Goal: Task Accomplishment & Management: Complete application form

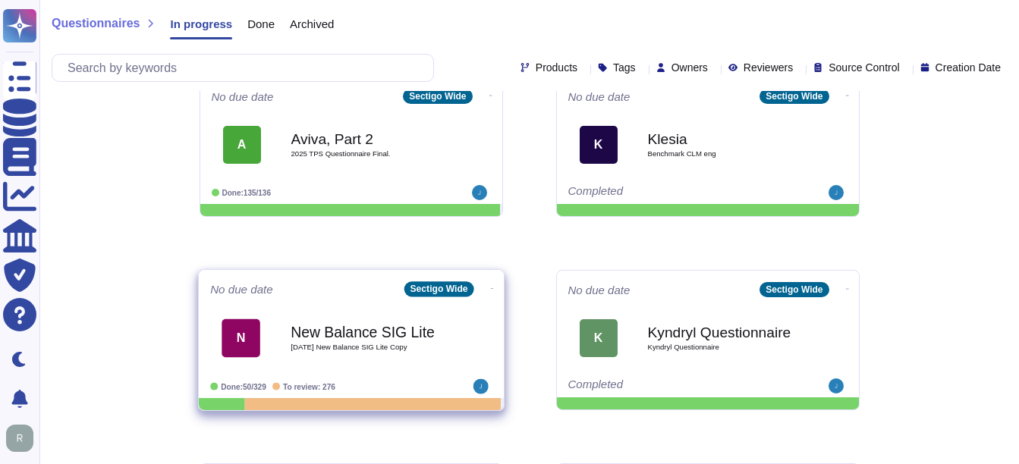
scroll to position [793, 0]
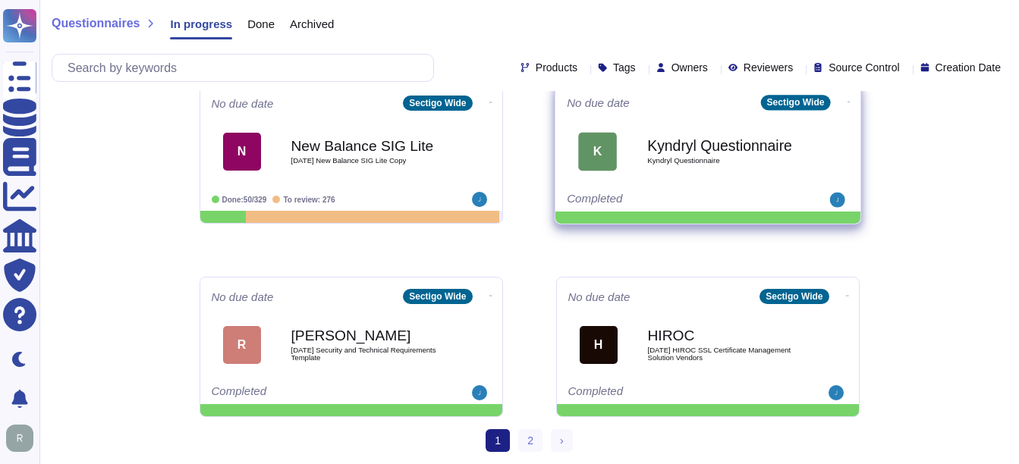
click at [705, 162] on span "Kyndryl Questionnaire" at bounding box center [723, 161] width 153 height 8
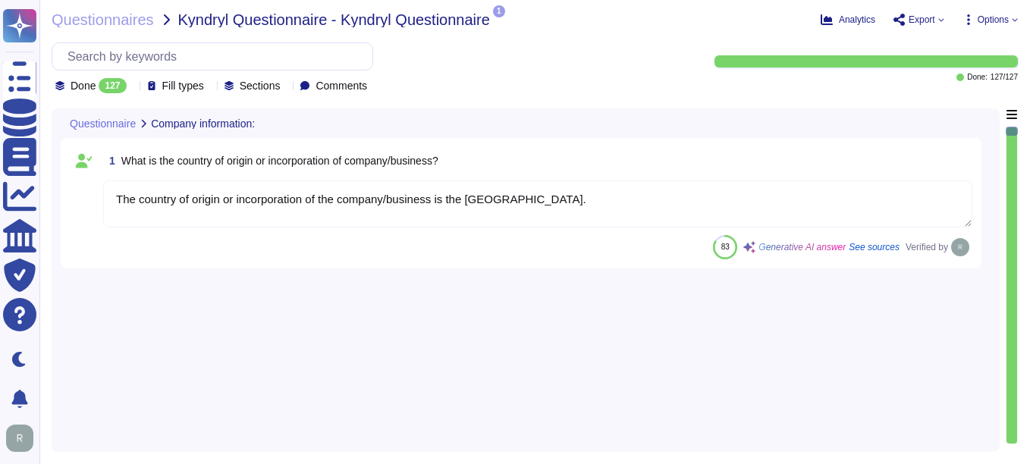
type textarea "The country of origin or incorporation of the company/business is the [GEOGRAPH…"
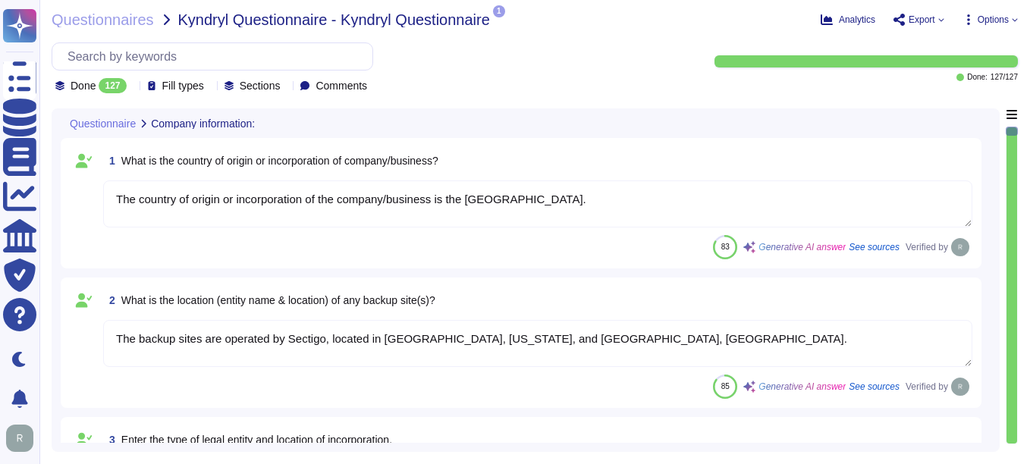
type textarea "The backup sites are operated by Sectigo, located in [GEOGRAPHIC_DATA], [US_STA…"
type textarea "Type of legal entity: Private Limited Location of incorporation: [GEOGRAPHIC_DA…"
type textarea "The company has been in business for more than 25 years."
type textarea "The assessment is conducted for the entire company, covering all functional are…"
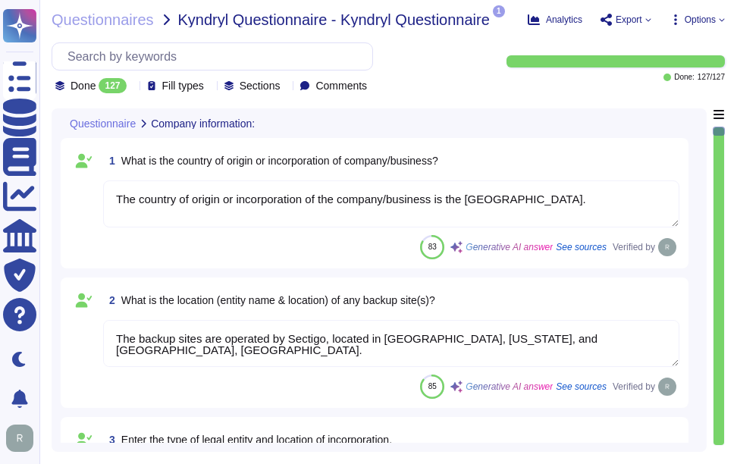
type textarea "The name of the product being provided is "Sectigo Certificate Manager.""
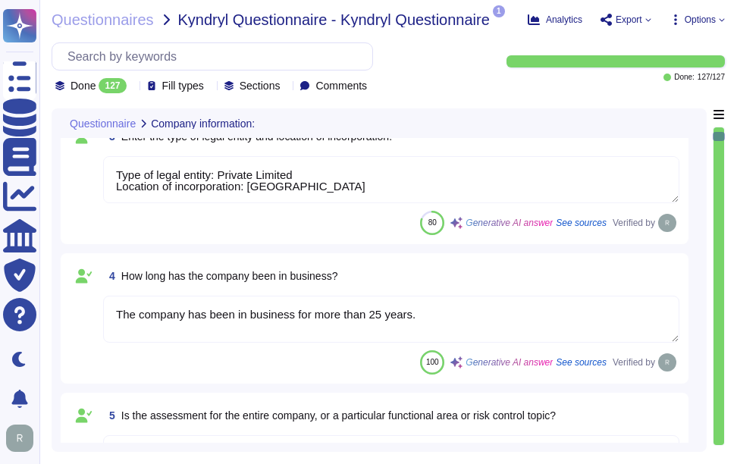
type textarea "Sectigo offers a range of digital identity solutions aimed at enhancing securit…"
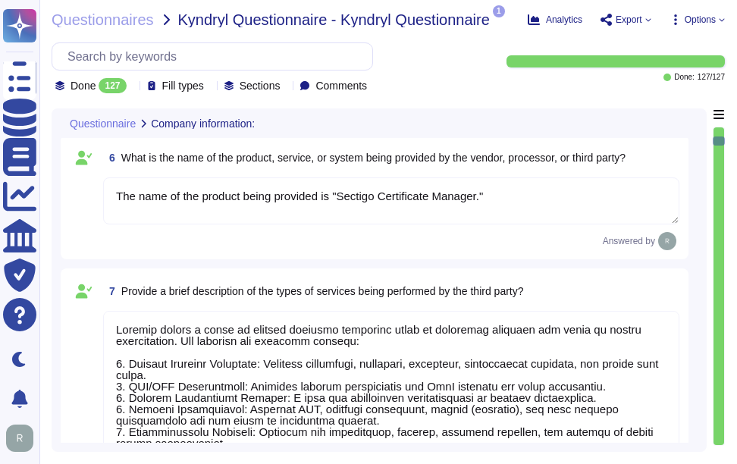
type textarea "[DOMAIN_NAME] and [DOMAIN_NAME]."
type textarea "No, the products, services, or systems do not require system to system integrat…"
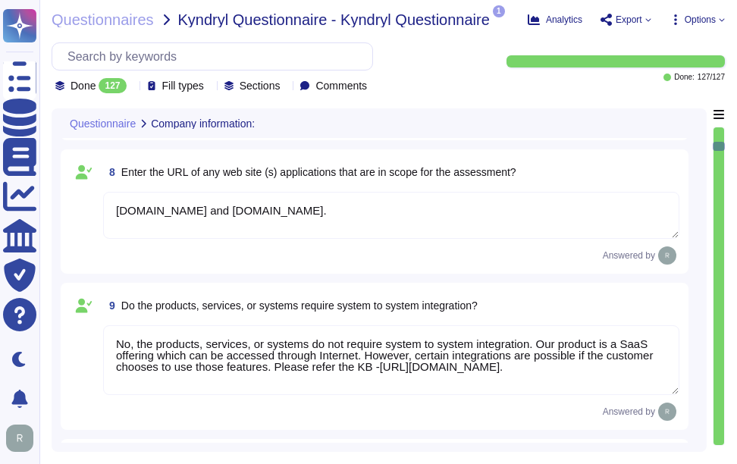
type textarea "Yes, the products, services, or systems include a classification of personally …"
type textarea "Yes, we provide technology and software applications. Our services include a So…"
type textarea "The technology or software being provided is categorized as Software as a Servi…"
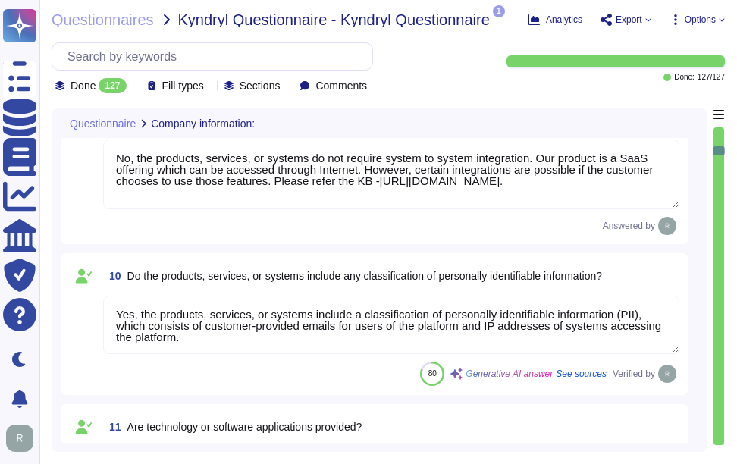
type textarea "Yes, the assessment includes cloud hosting services, specifically the productio…"
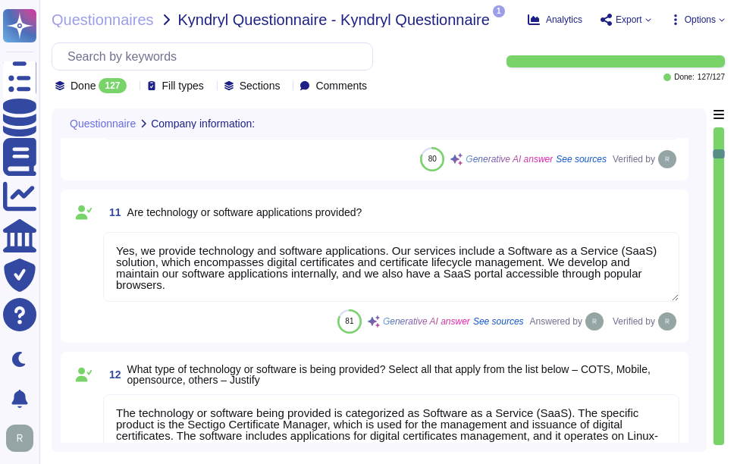
type textarea "The service hosting models provided as part of this service include: 1. Cloud h…"
type textarea "The provided cloud deployment models are: 1. Public cloud - Software as a Servi…"
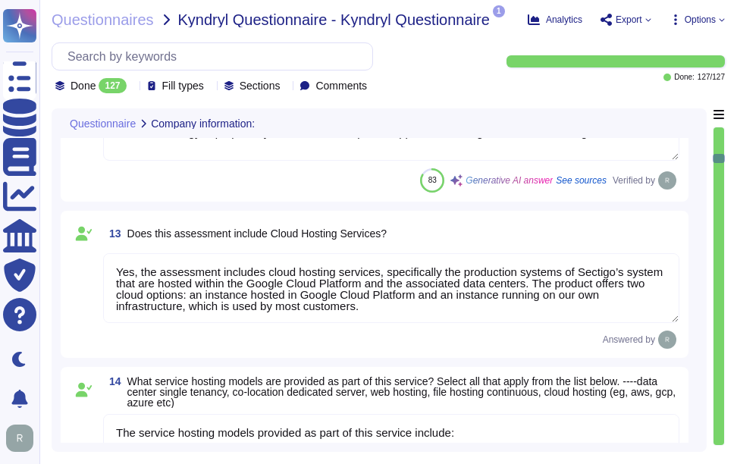
type textarea "The assessment was performed in [GEOGRAPHIC_DATA], [US_STATE], and [GEOGRAPHIC_…"
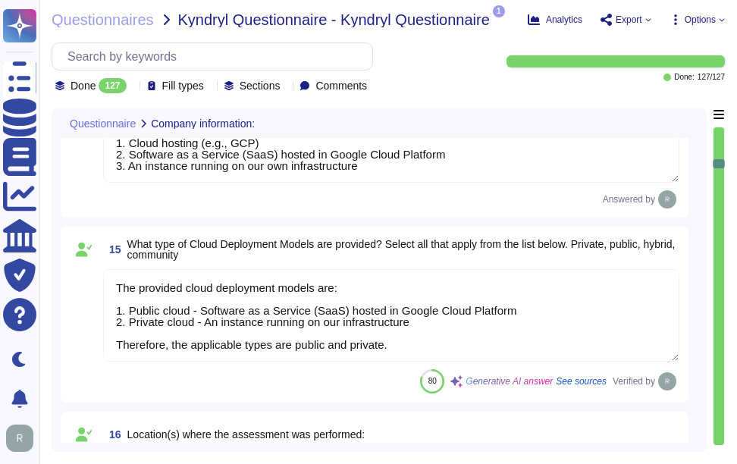
type textarea "Yes, we have completed SIG. Additionally, we undergo annual WebTrust, ETSI, SOC…"
type textarea "Sectigo is committed to managing end-of-life (EOL) software effectively. Our po…"
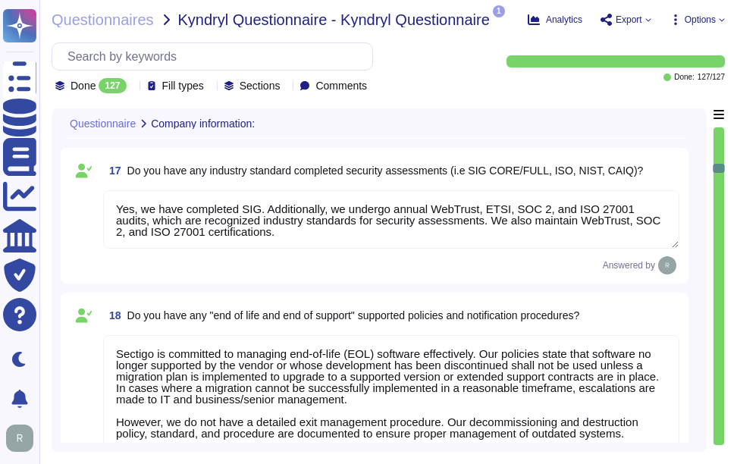
type textarea "Yes, we have authenticity checking methods designed to trace back software and …"
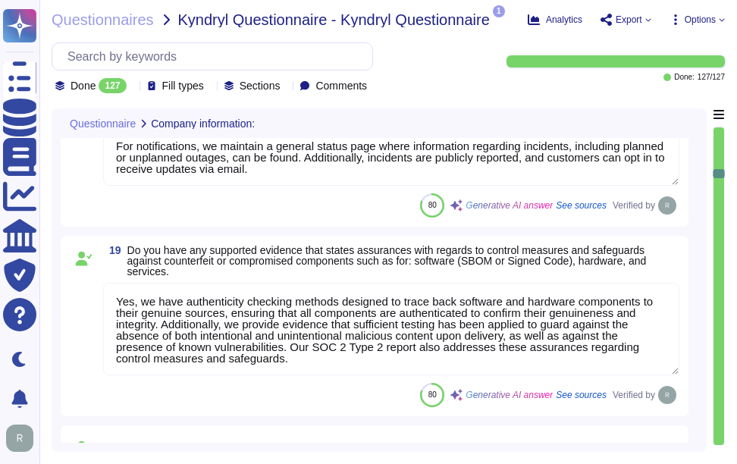
type textarea "The Enterprise Risk Management program requirements are defined in a formalized…"
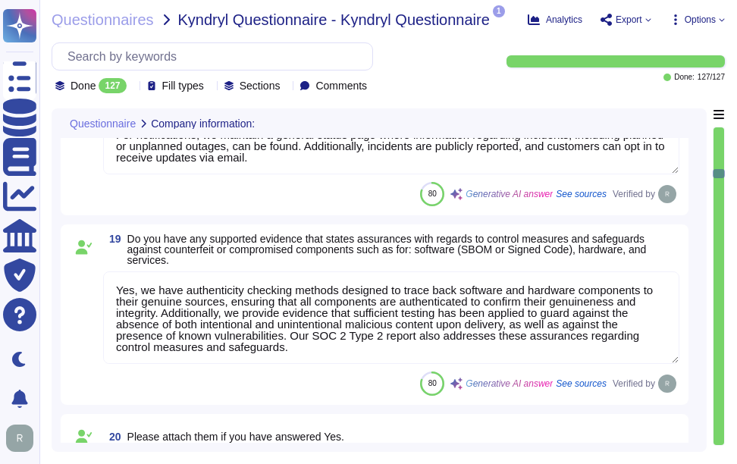
scroll to position [2, 0]
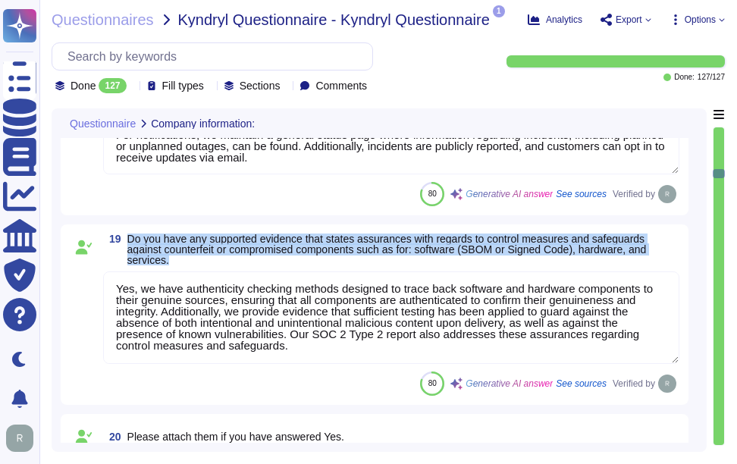
drag, startPoint x: 128, startPoint y: 236, endPoint x: 237, endPoint y: 262, distance: 112.4
click at [237, 262] on span "Do you have any supported evidence that states assurances with regards to contr…" at bounding box center [403, 250] width 552 height 32
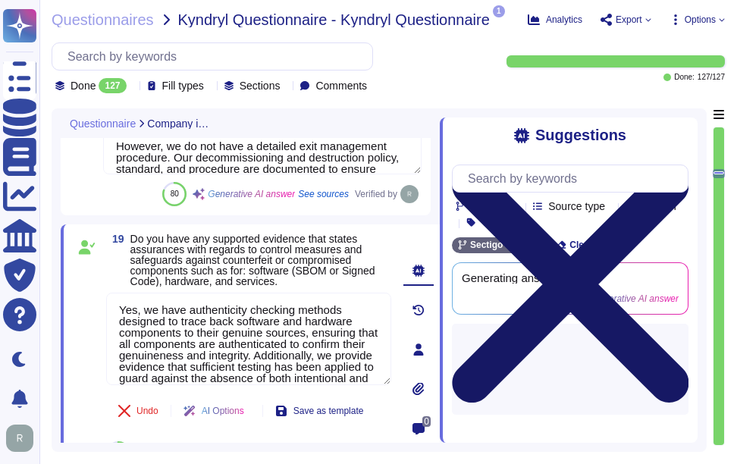
click at [680, 166] on icon at bounding box center [570, 284] width 237 height 237
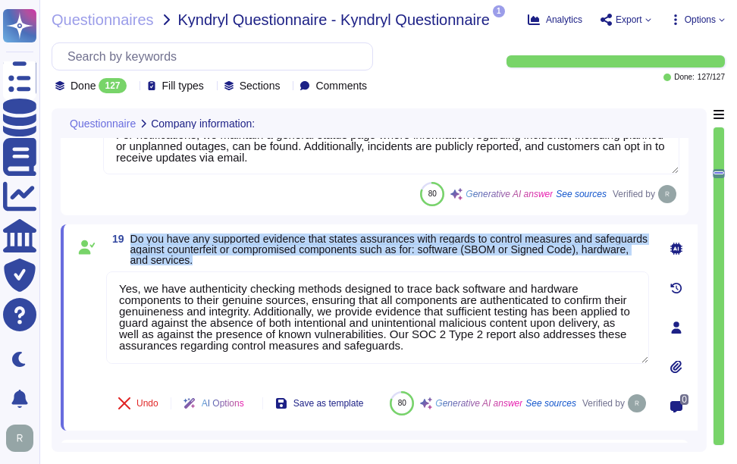
drag, startPoint x: 130, startPoint y: 236, endPoint x: 334, endPoint y: 268, distance: 205.9
click at [334, 268] on div "19 Do you have any supported evidence that states assurances with regards to co…" at bounding box center [361, 328] width 576 height 188
click at [166, 237] on span "Do you have any supported evidence that states assurances with regards to contr…" at bounding box center [389, 249] width 518 height 33
drag, startPoint x: 131, startPoint y: 238, endPoint x: 289, endPoint y: 259, distance: 159.1
click at [289, 259] on span "Do you have any supported evidence that states assurances with regards to contr…" at bounding box center [389, 250] width 519 height 32
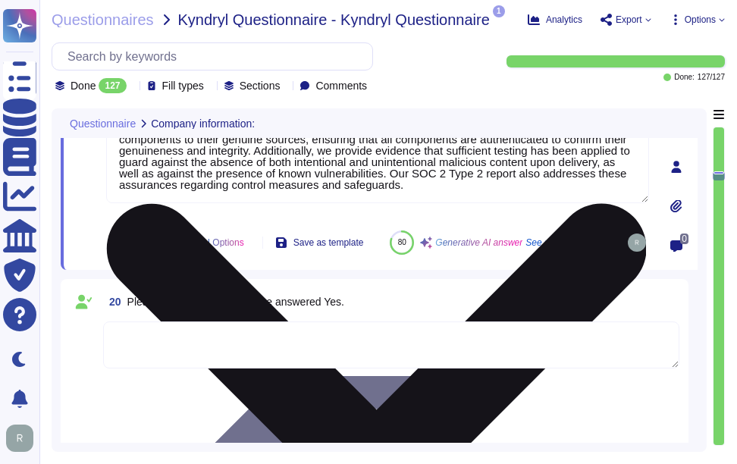
type textarea "Sectigo enters into legally binding agreements with each Certificate holder, wh…"
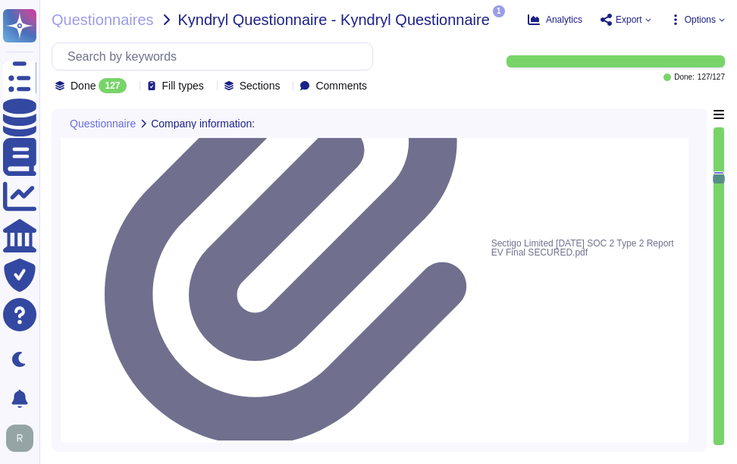
type textarea "Sectigo maintains documented and approved information security policies, standa…"
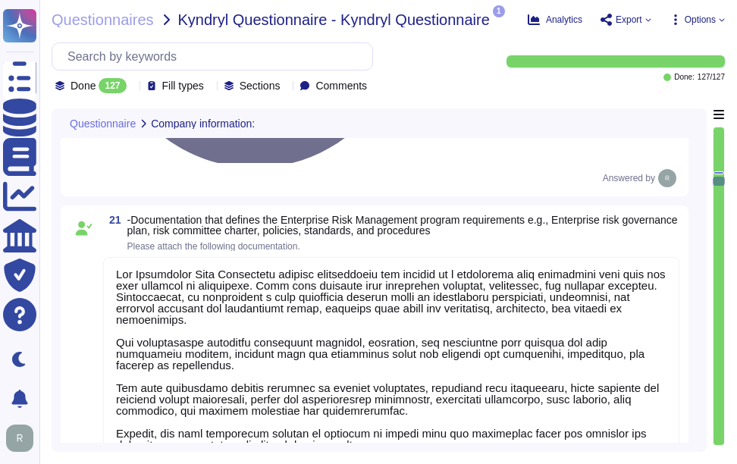
scroll to position [3565, 0]
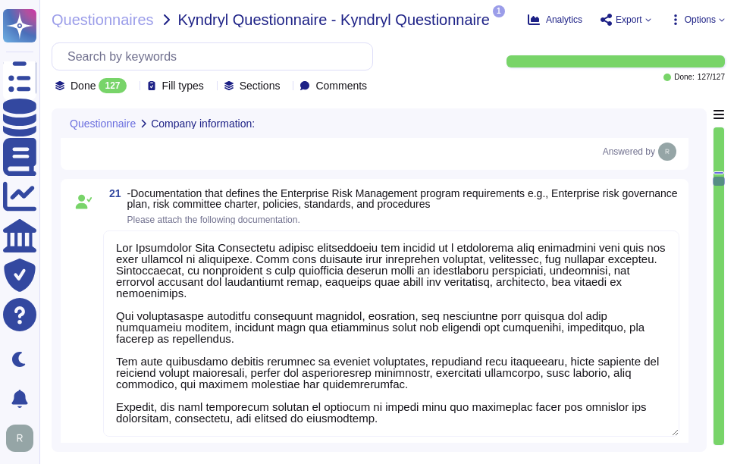
drag, startPoint x: 128, startPoint y: 164, endPoint x: 245, endPoint y: 195, distance: 120.9
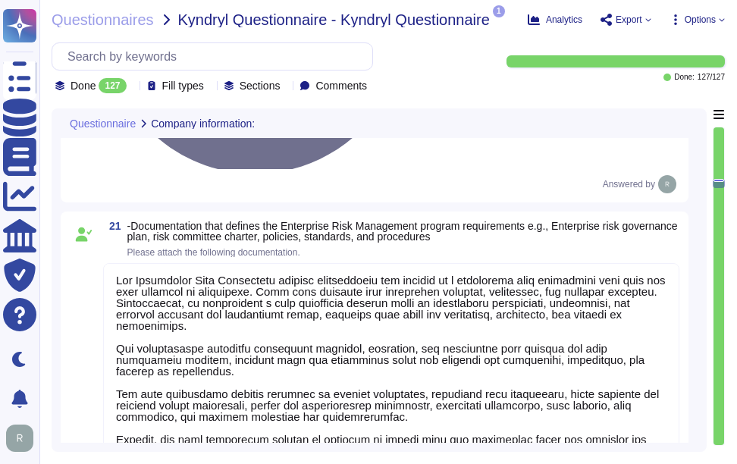
scroll to position [3489, 0]
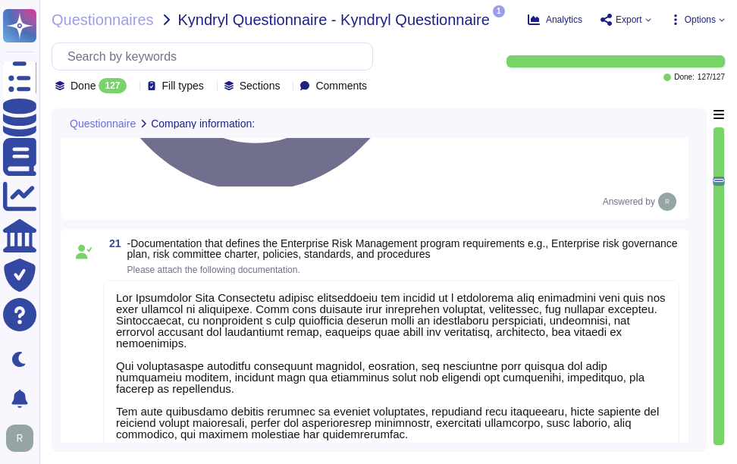
drag, startPoint x: 131, startPoint y: 189, endPoint x: 455, endPoint y: 228, distance: 326.2
paste textarea "All agreements address the necessary data protection requirements, and there is…"
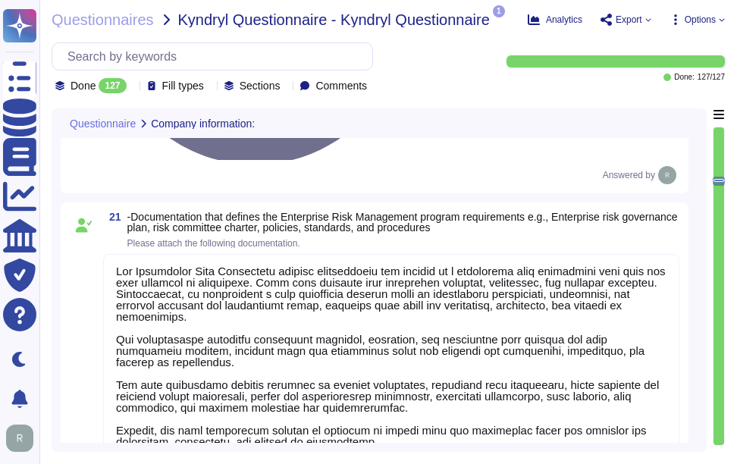
type textarea "Sectigo enters into legally binding agreements with each Certificate holder, wh…"
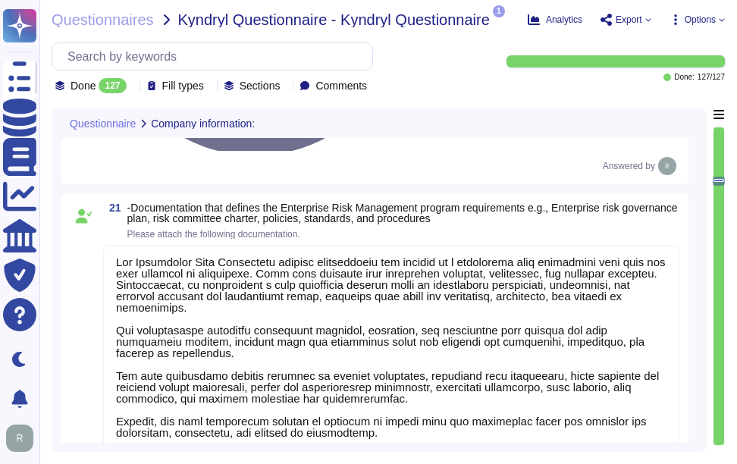
type textarea "Sectigo maintains documented and approved information security policies, standa…"
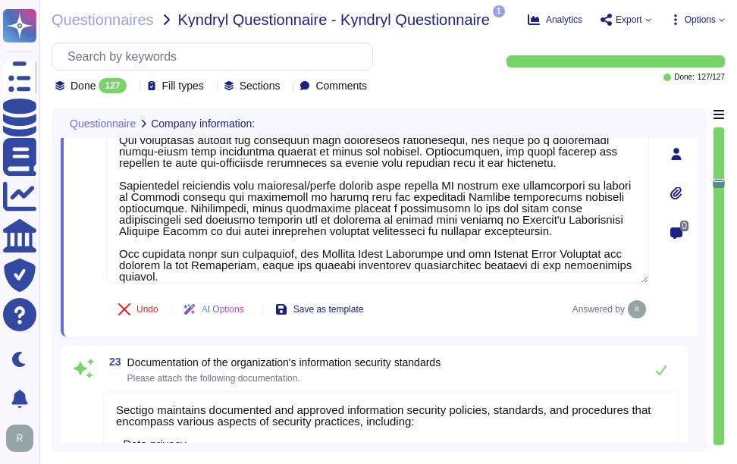
scroll to position [3667, 0]
type textarea "Sectigo maintains documented and approved information security policies, standa…"
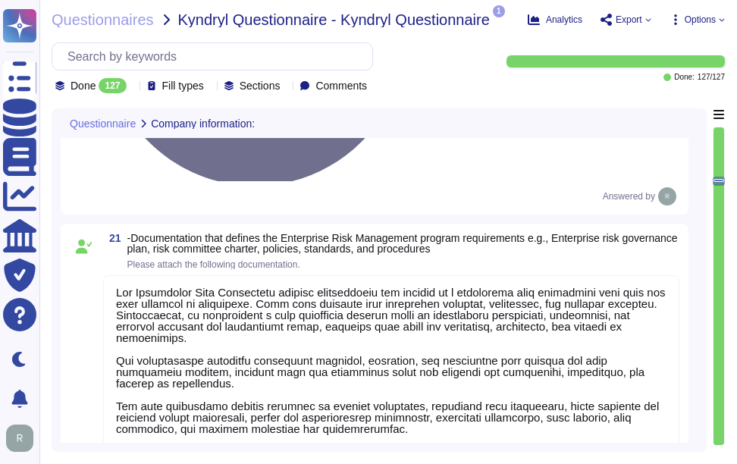
scroll to position [3519, 0]
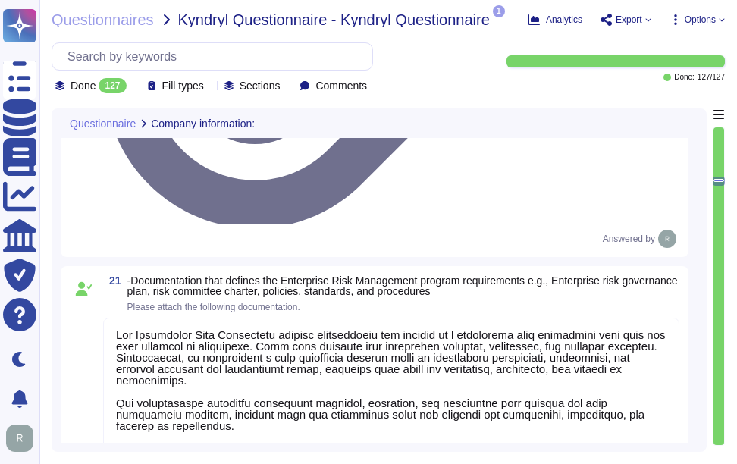
scroll to position [2, 0]
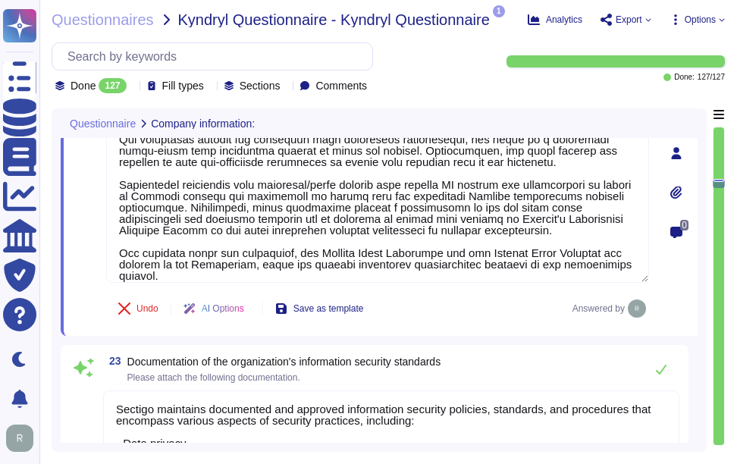
type textarea "Sectigo maintains documented and approved information security policies, standa…"
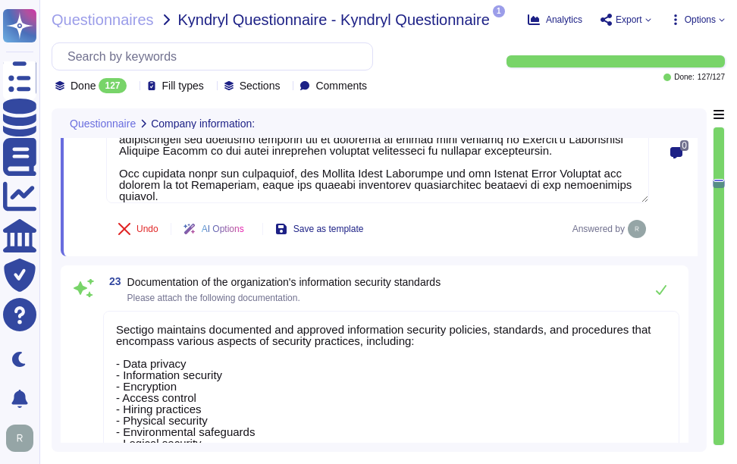
scroll to position [3822, 0]
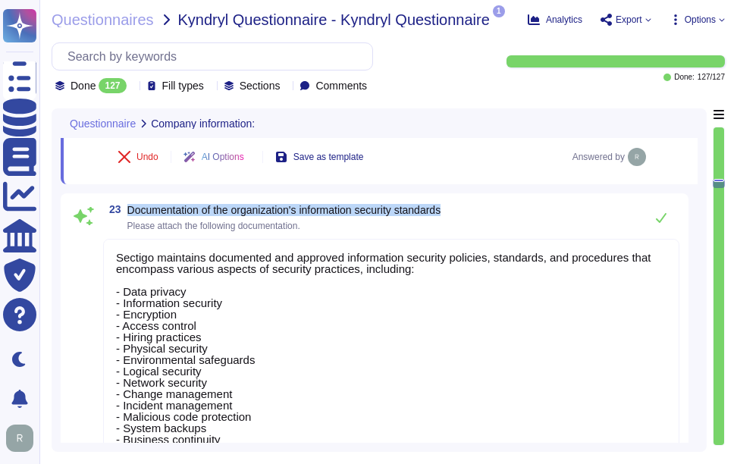
drag, startPoint x: 126, startPoint y: 204, endPoint x: 459, endPoint y: 218, distance: 333.2
click at [459, 218] on div "23 Documentation of the organization's information security standards Please at…" at bounding box center [391, 218] width 576 height 30
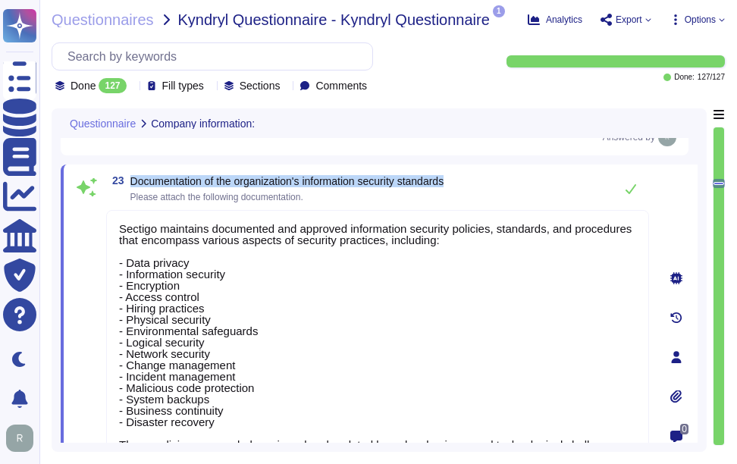
drag, startPoint x: 131, startPoint y: 181, endPoint x: 482, endPoint y: 181, distance: 350.4
click at [482, 181] on div "23 Documentation of the organization's information security standards Please at…" at bounding box center [377, 189] width 543 height 30
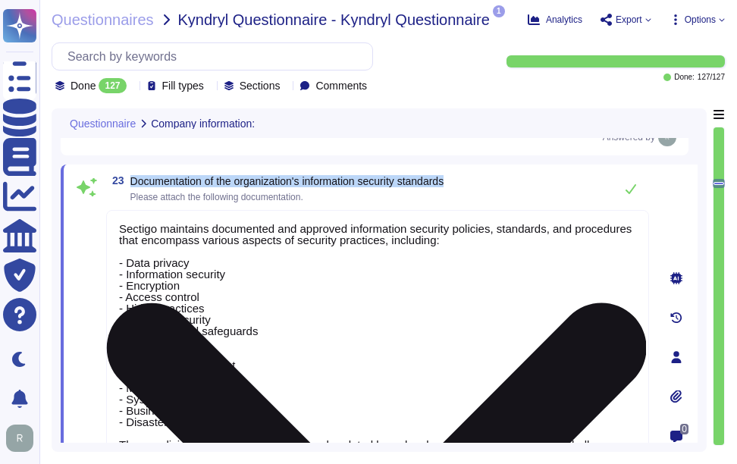
scroll to position [2, 0]
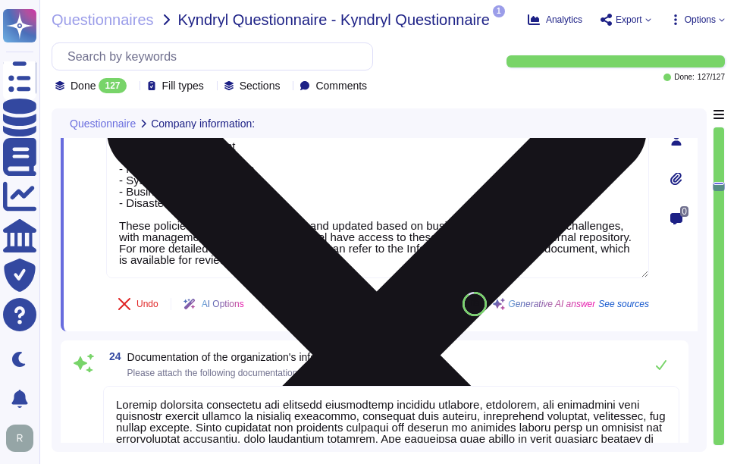
type textarea "Lor ipsumdolorsit ametconsec adi elitsed doeiu temporin utlabore etd magnaaliqu…"
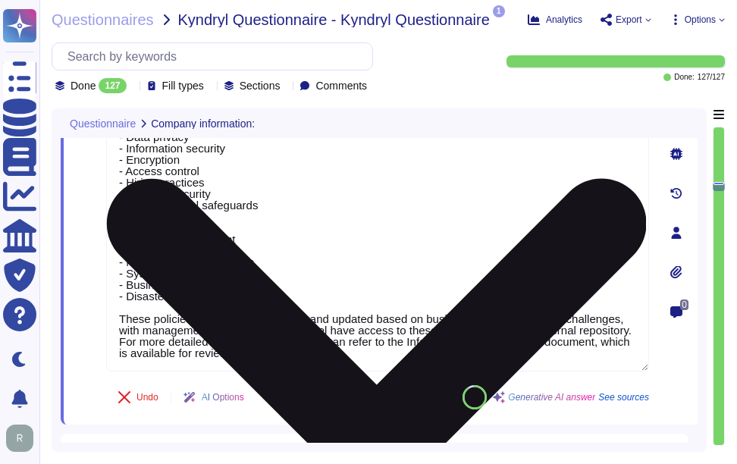
scroll to position [3974, 0]
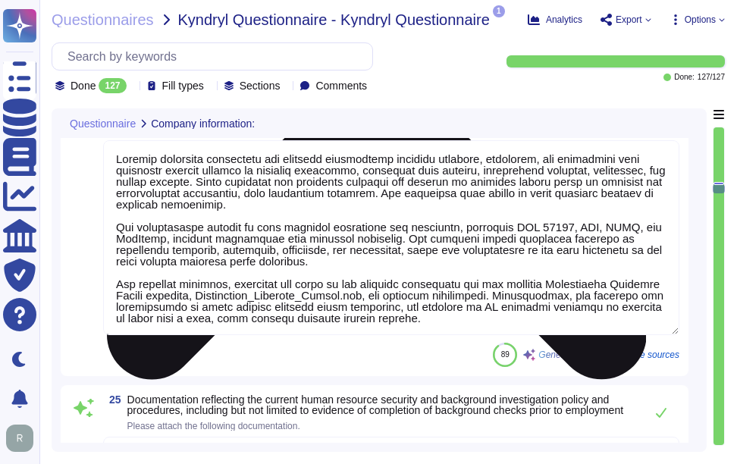
type textarea "Sectigo's policies are made available to all Sectigo employees on the company i…"
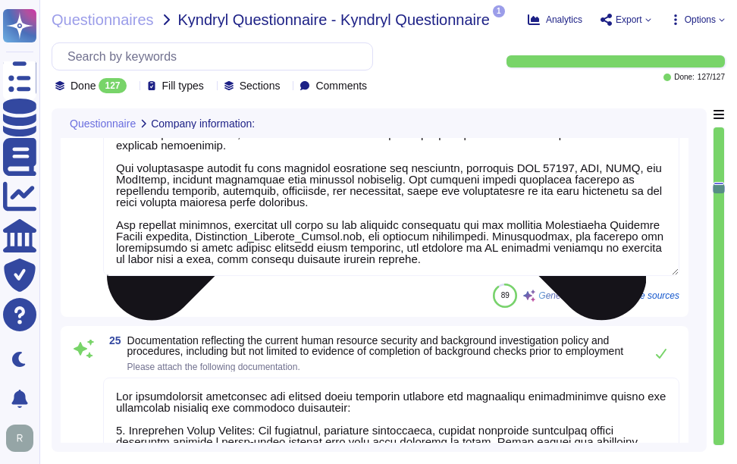
scroll to position [4353, 0]
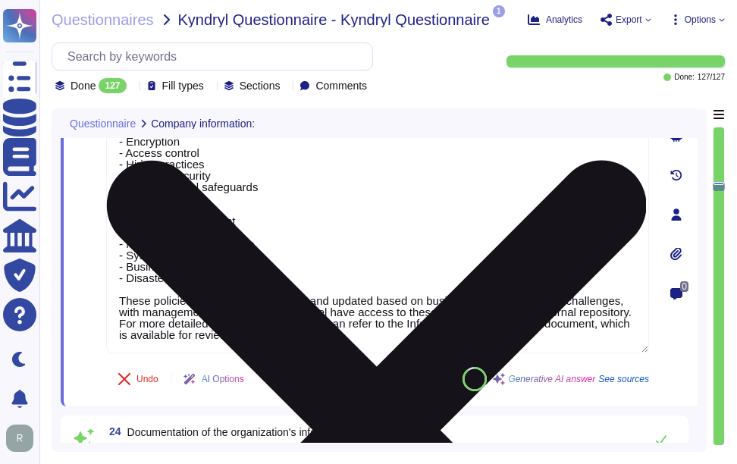
type textarea "Sectigo enters into legally binding agreements with each Certificate holder, wh…"
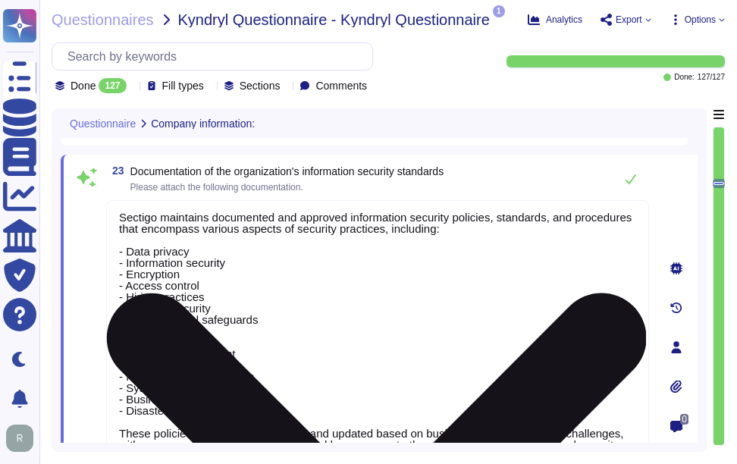
type textarea "The Enterprise Risk Management program requirements are defined in a formalized…"
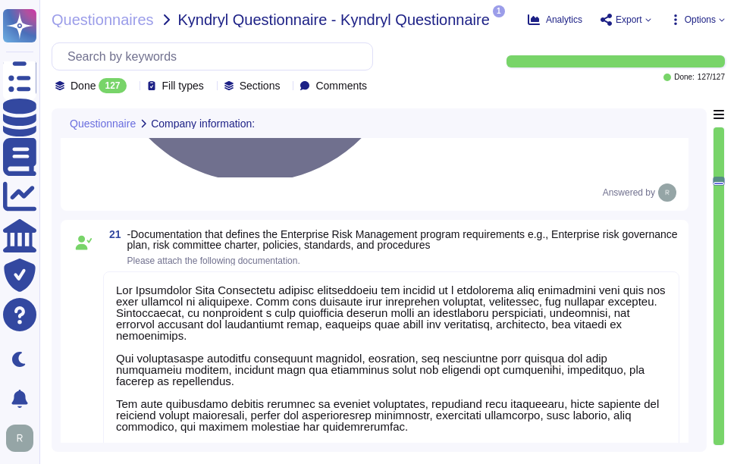
scroll to position [2, 0]
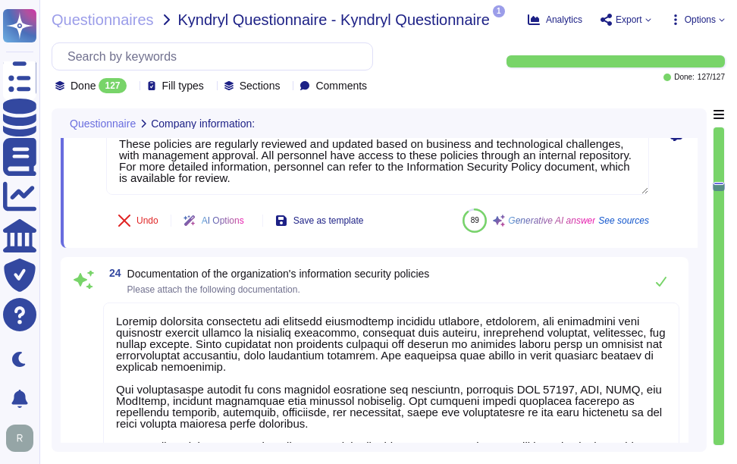
type textarea "Sectigo maintains documented and approved information security policies, standa…"
type textarea "Lor ipsumdolorsit ametconsec adi elitsed doeiu temporin utlabore etd magnaaliqu…"
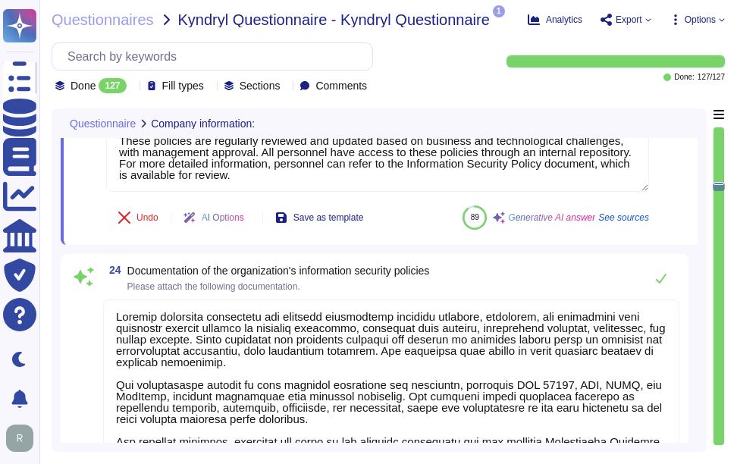
scroll to position [0, 0]
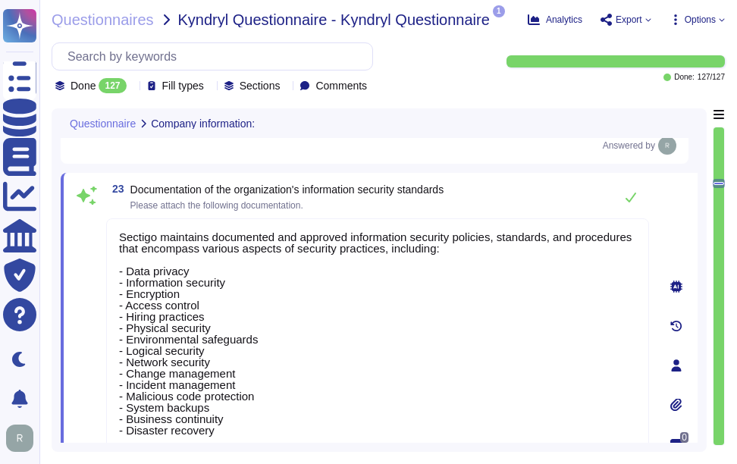
type textarea "The Enterprise Risk Management program requirements are defined in a formalized…"
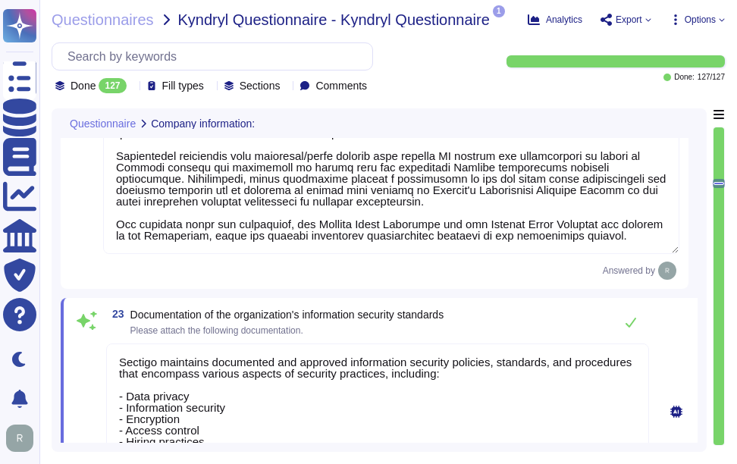
scroll to position [3651, 0]
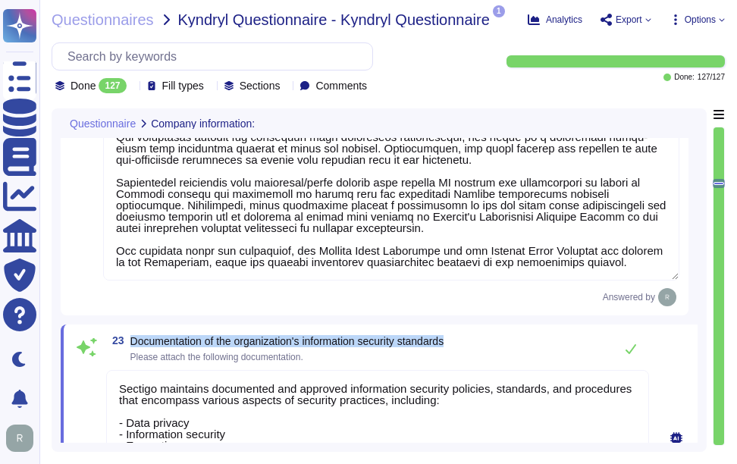
drag, startPoint x: 131, startPoint y: 339, endPoint x: 472, endPoint y: 334, distance: 340.6
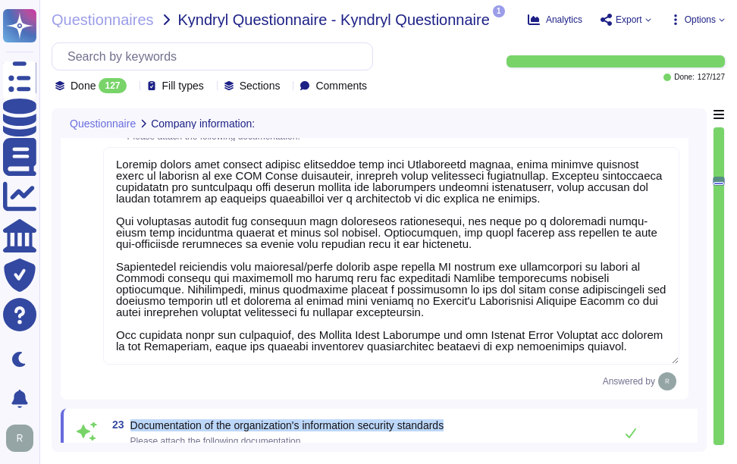
scroll to position [3499, 0]
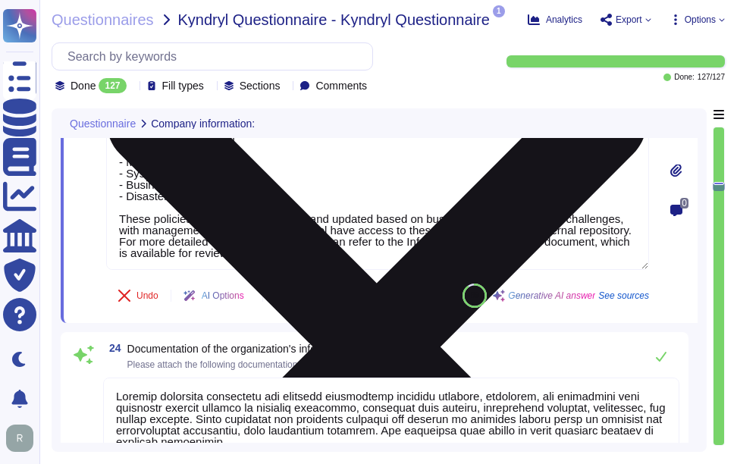
type textarea "Lor ipsumdolorsit ametconsec adi elitsed doeiu temporin utlabore etd magnaaliqu…"
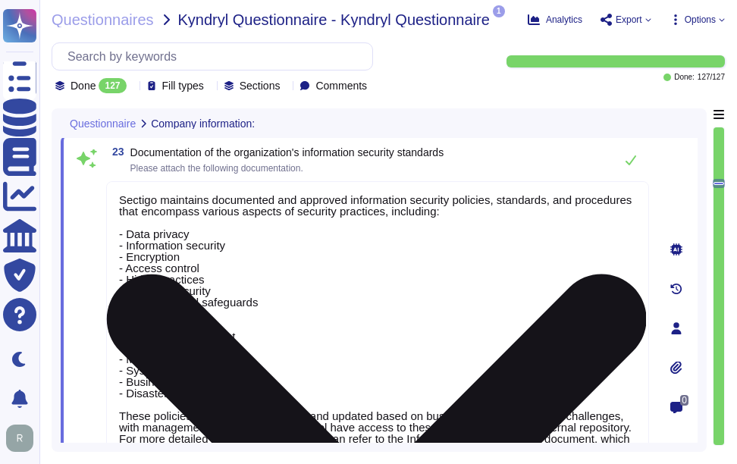
scroll to position [3826, 0]
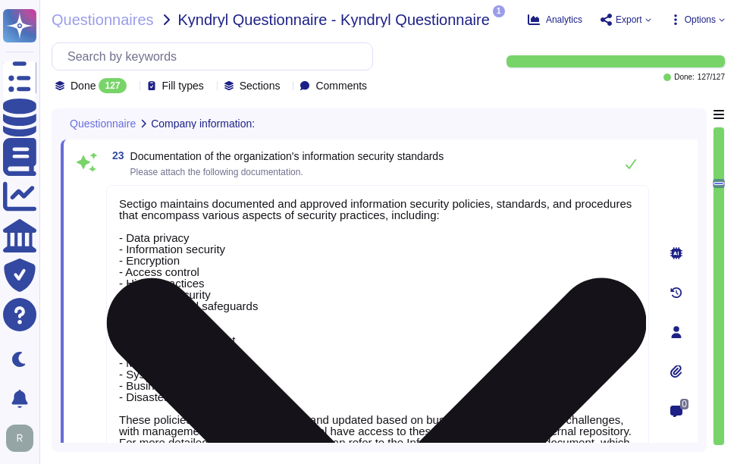
click at [538, 372] on textarea "Sectigo maintains documented and approved information security policies, standa…" at bounding box center [377, 328] width 543 height 286
paste textarea "data privacy, information security, encryption, and access control. These docum…"
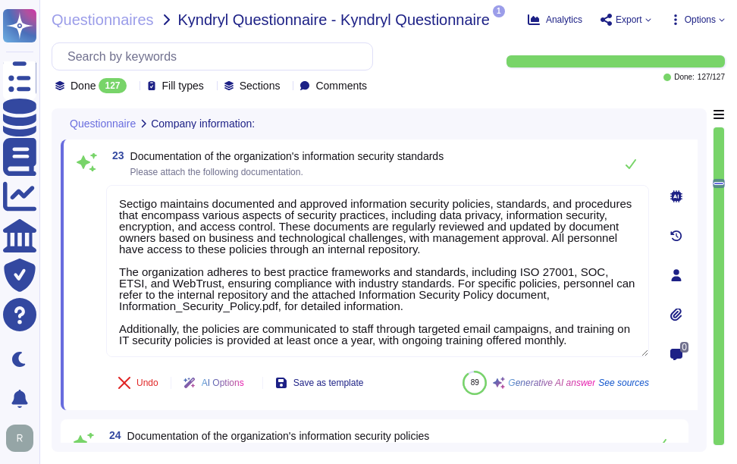
type textarea "Sectigo maintains documented and approved information security policies, standa…"
click at [507, 162] on div "23 Documentation of the organization's information security standards Please at…" at bounding box center [377, 164] width 543 height 30
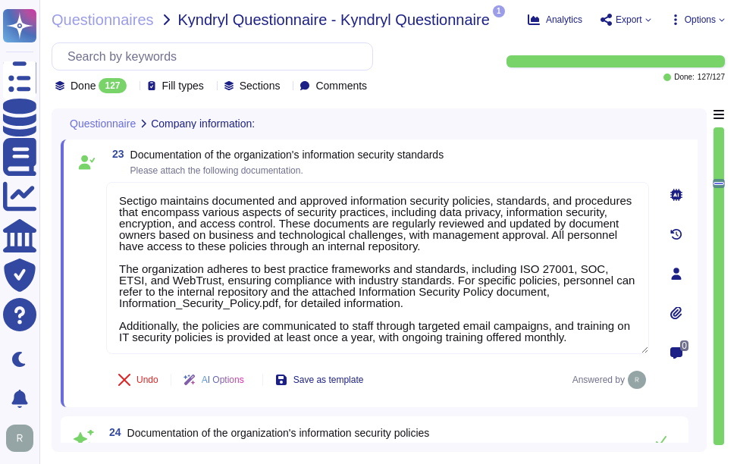
click at [678, 315] on icon at bounding box center [676, 313] width 12 height 12
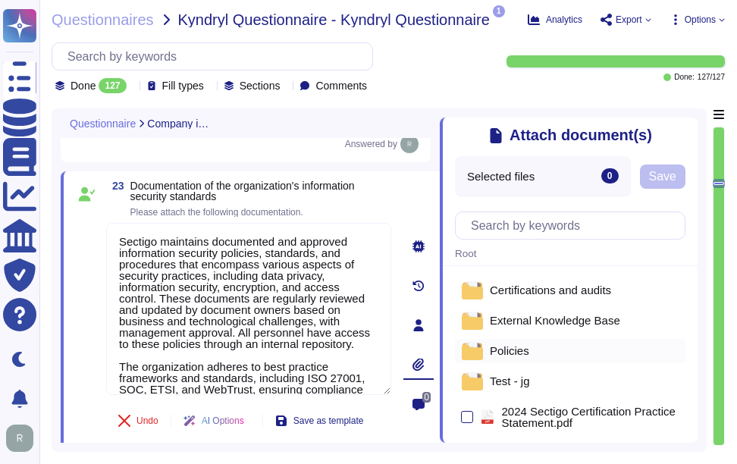
click at [523, 347] on span "Policies" at bounding box center [509, 350] width 39 height 11
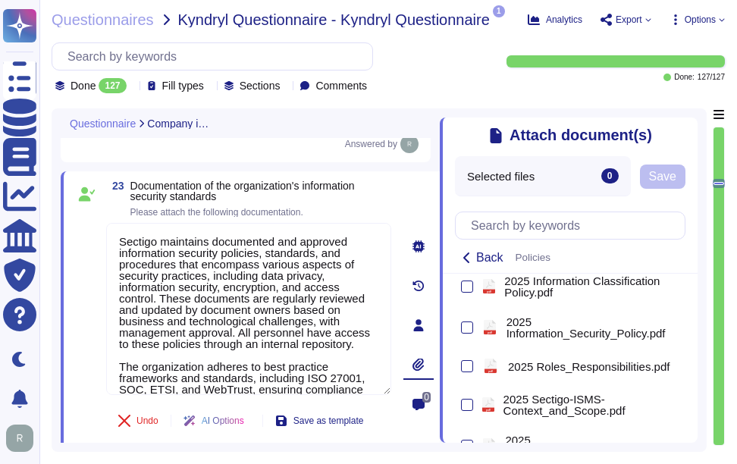
scroll to position [517, 0]
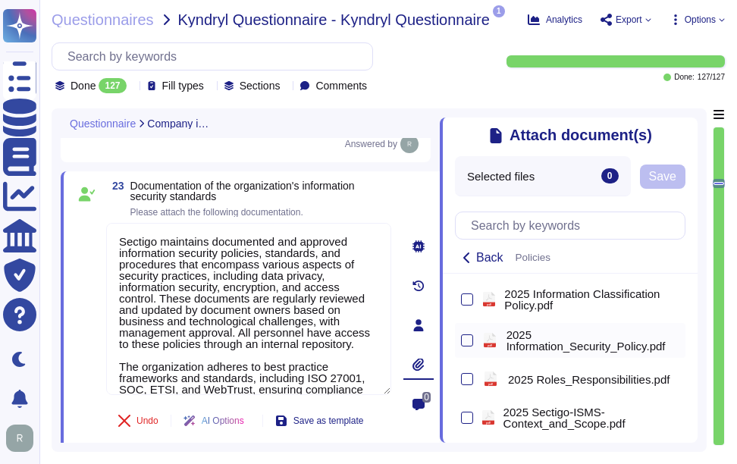
click at [463, 341] on div at bounding box center [467, 340] width 12 height 18
click at [469, 346] on div at bounding box center [467, 340] width 12 height 12
click at [0, 0] on input "checkbox" at bounding box center [0, 0] width 0 height 0
click at [708, 181] on span "Save" at bounding box center [694, 177] width 27 height 12
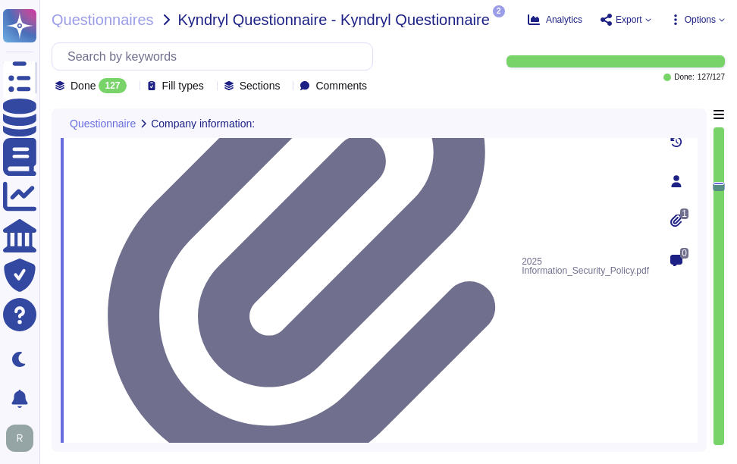
scroll to position [4130, 0]
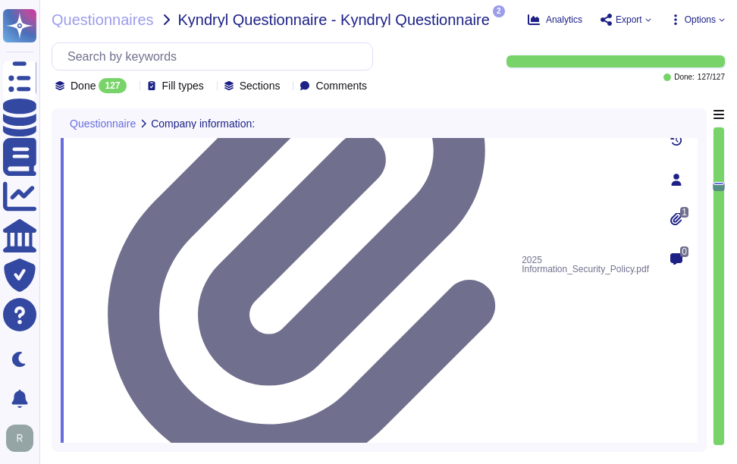
drag, startPoint x: 129, startPoint y: 152, endPoint x: 451, endPoint y: 146, distance: 321.6
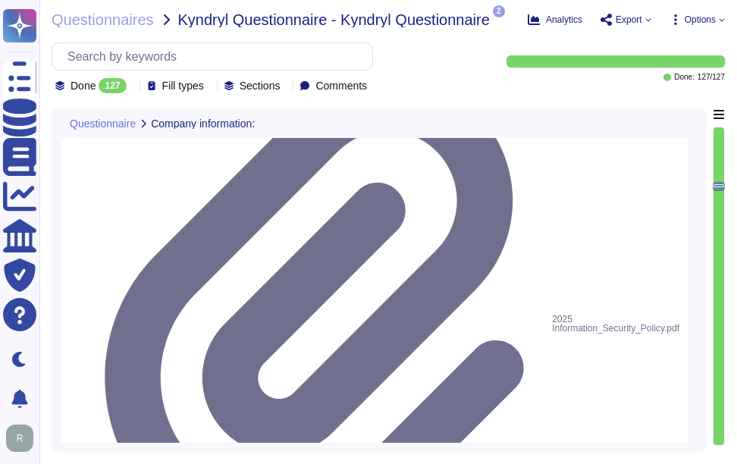
scroll to position [4054, 0]
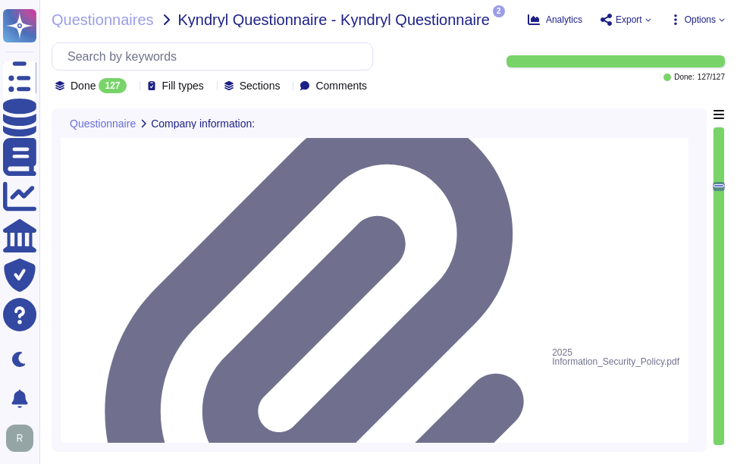
drag, startPoint x: 129, startPoint y: 212, endPoint x: 482, endPoint y: 220, distance: 353.5
paste textarea "cover various aspects such as data privacy, information security, encryption, a…"
type textarea "Sectigo maintains documented and approved information security policies, standa…"
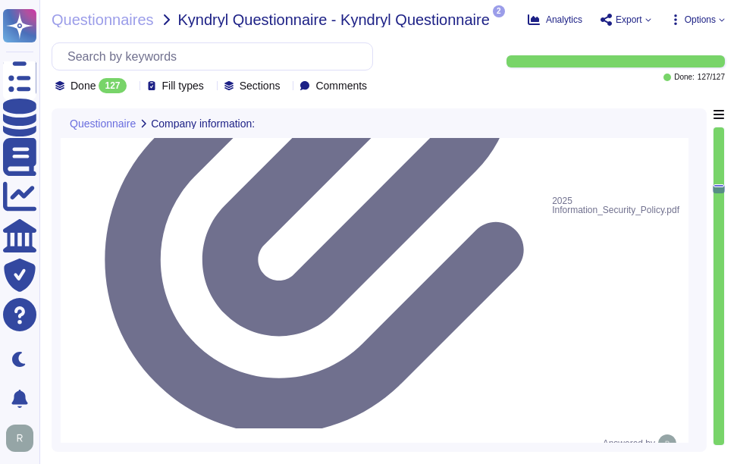
type textarea "Sectigo's policies are made available to all Sectigo employees on the company i…"
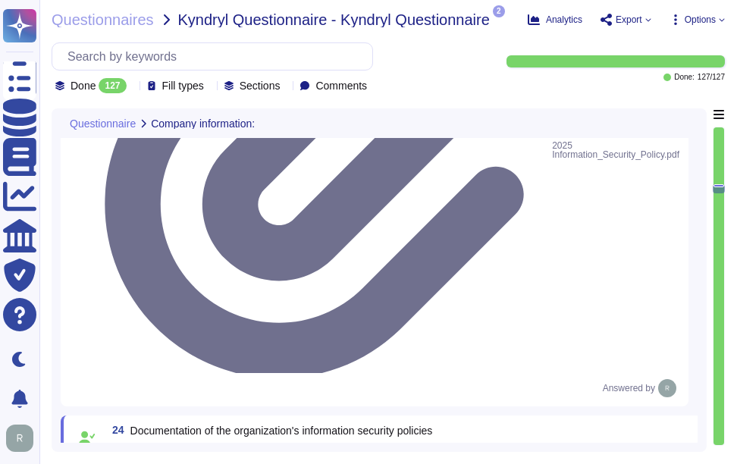
type textarea "Sectigo conducts annual performance reviews for employees and contractors in Tr…"
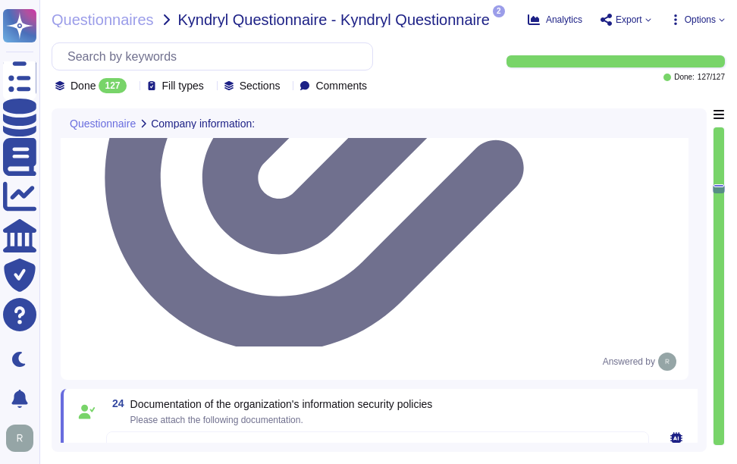
drag, startPoint x: 127, startPoint y: 237, endPoint x: 233, endPoint y: 260, distance: 108.0
drag, startPoint x: 130, startPoint y: 226, endPoint x: 309, endPoint y: 252, distance: 180.1
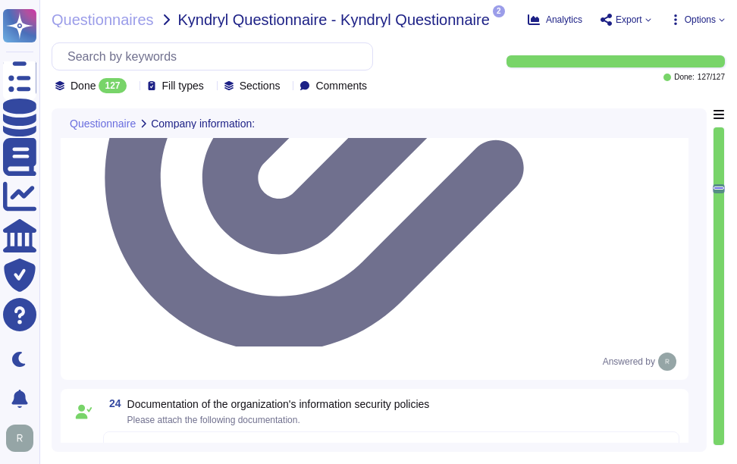
drag, startPoint x: 131, startPoint y: 226, endPoint x: 266, endPoint y: 247, distance: 136.7
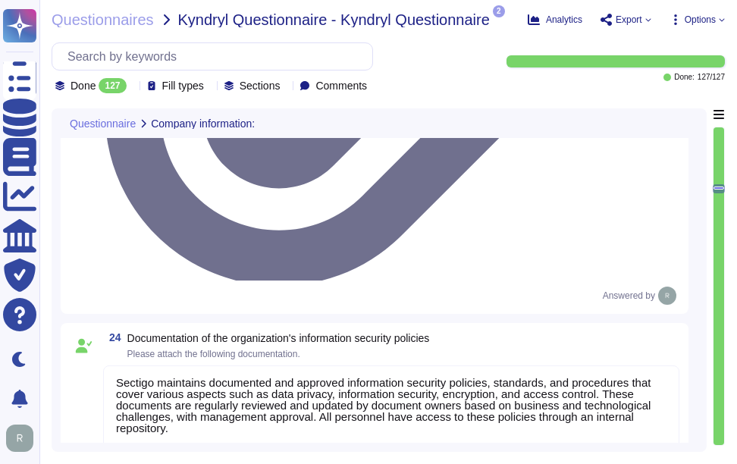
scroll to position [4301, 0]
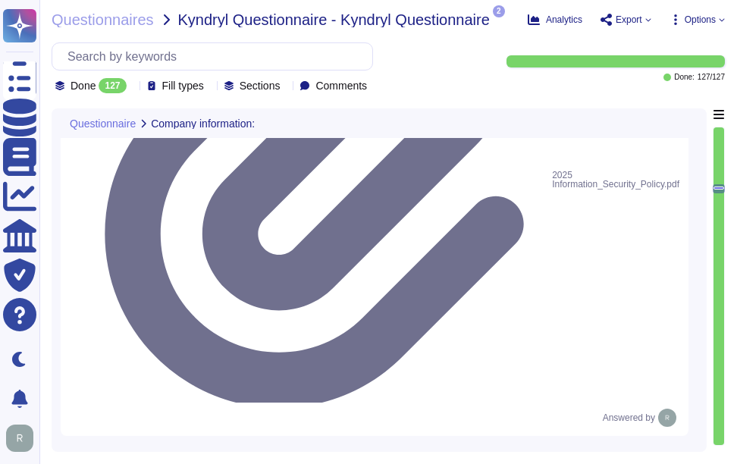
scroll to position [2, 0]
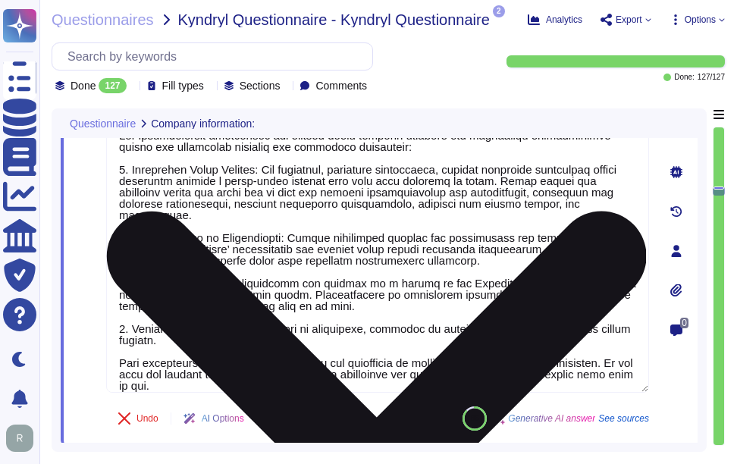
type textarea "The documents that are part of the secure workspace physical security and risk …"
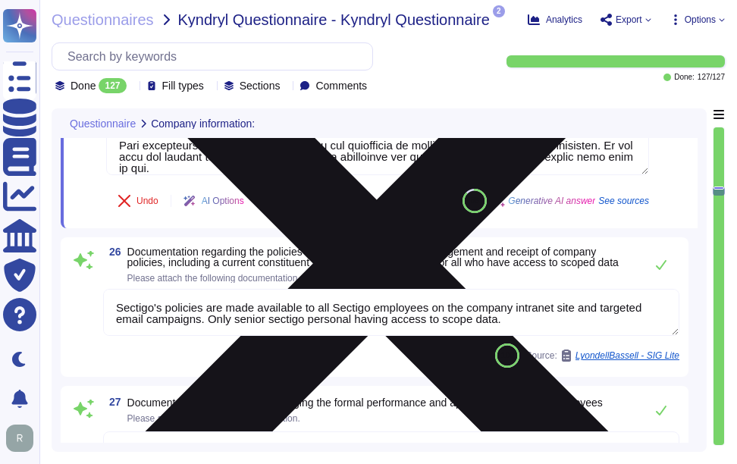
scroll to position [4681, 0]
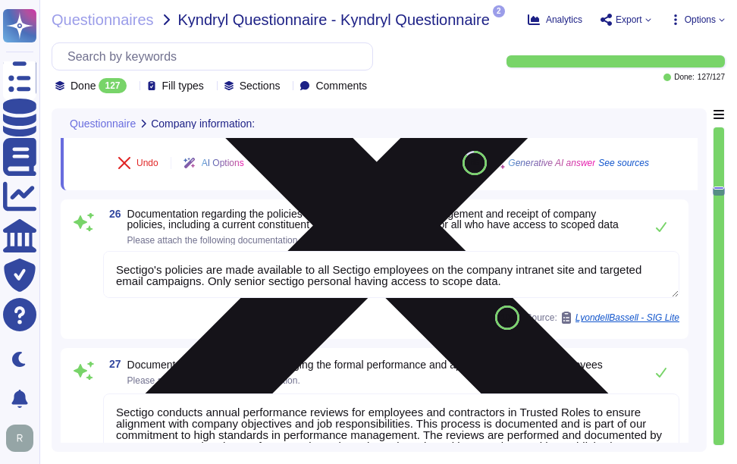
type textarea "Yes, we can provide a copy of our latest SOC 2 audit report under a signed [PER…"
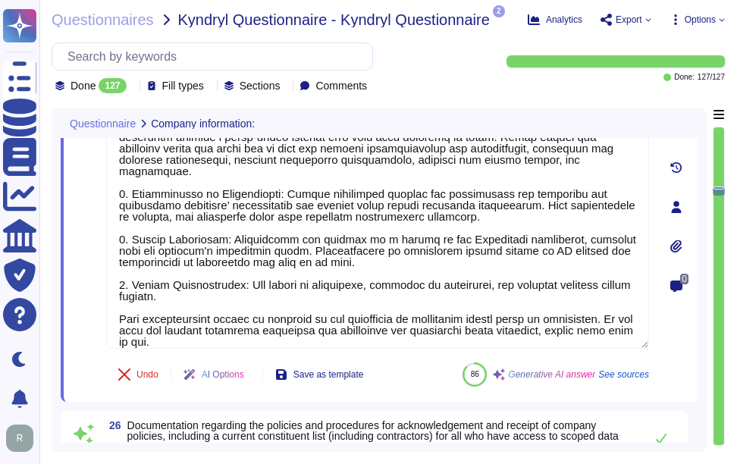
scroll to position [4365, 0]
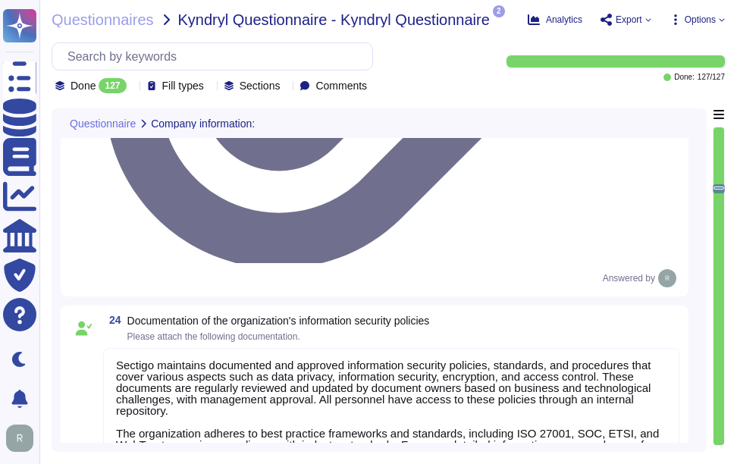
type textarea "Sectigo maintains documented and approved information security policies, standa…"
